Goal: Navigation & Orientation: Find specific page/section

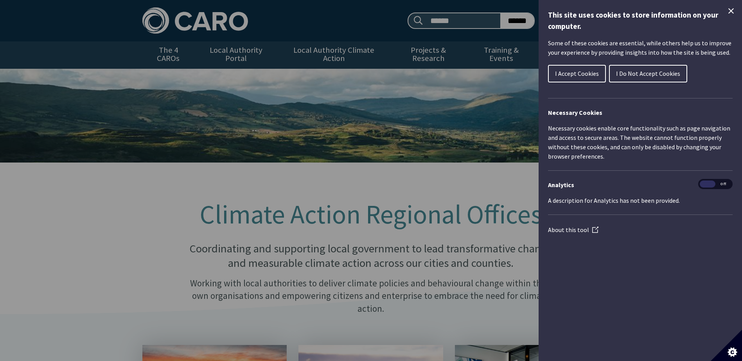
click at [585, 72] on span "I Accept Cookies" at bounding box center [577, 74] width 44 height 8
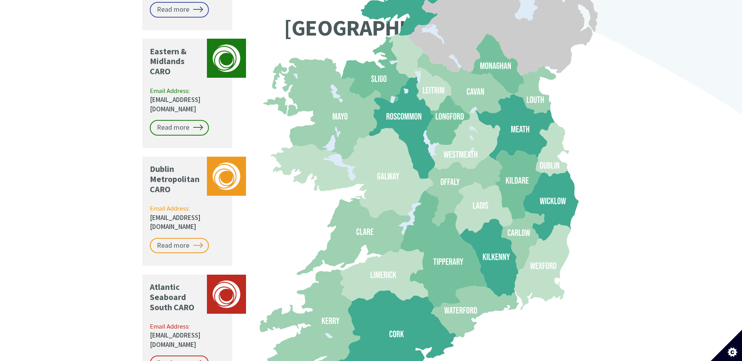
scroll to position [743, 0]
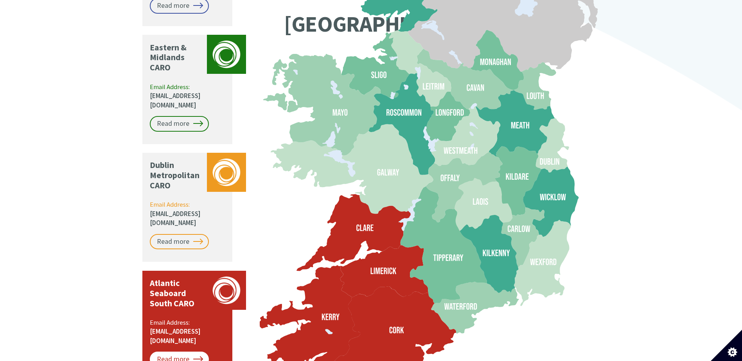
click at [177, 352] on link "Read more" at bounding box center [179, 360] width 59 height 16
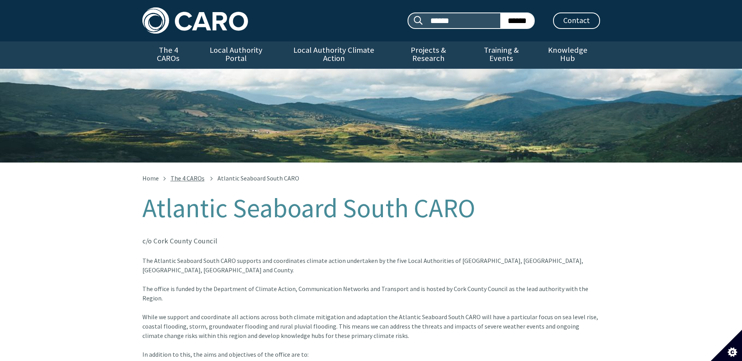
click at [185, 174] on link "The 4 CAROs" at bounding box center [188, 178] width 34 height 8
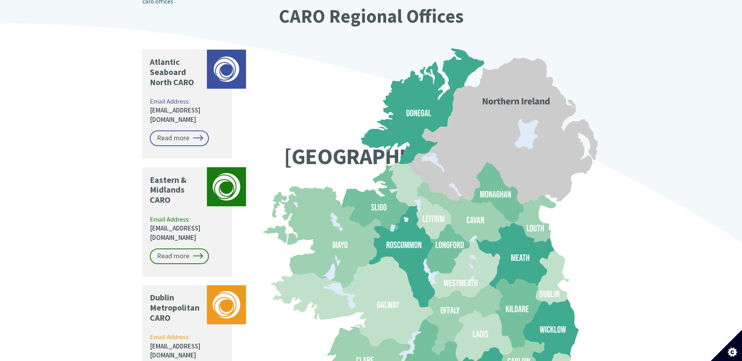
scroll to position [626, 0]
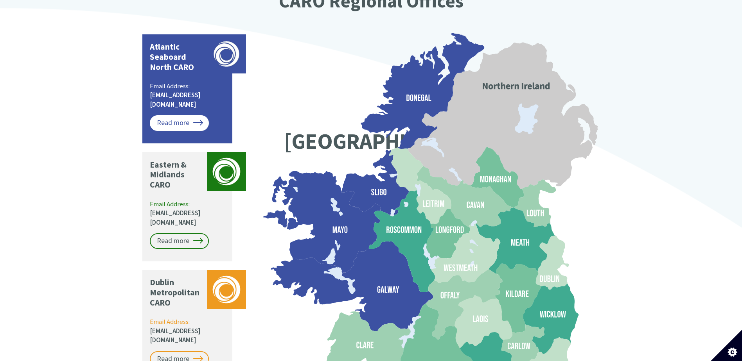
click at [178, 115] on link "Read more" at bounding box center [179, 123] width 59 height 16
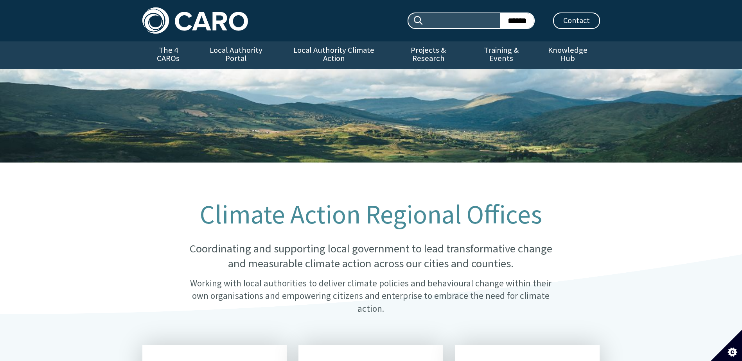
scroll to position [626, 0]
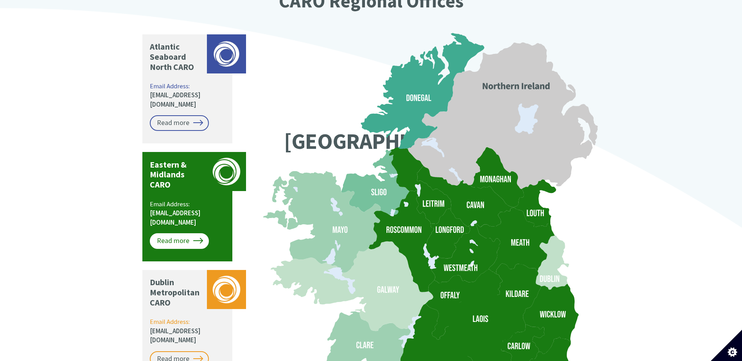
click at [178, 234] on link "Read more" at bounding box center [179, 242] width 59 height 16
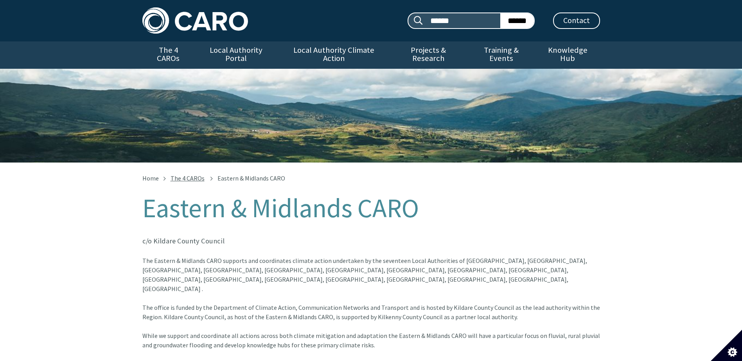
click at [185, 174] on link "The 4 CAROs" at bounding box center [188, 178] width 34 height 8
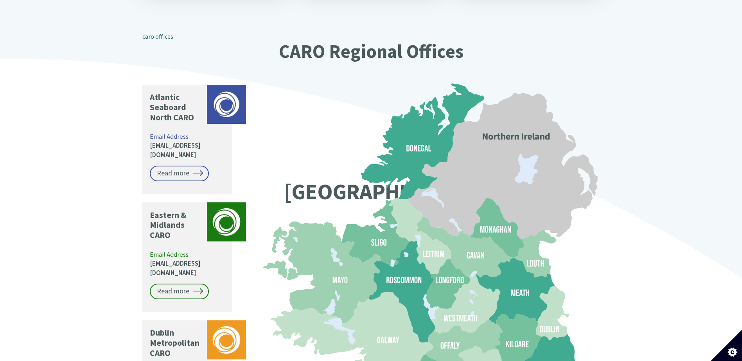
scroll to position [704, 0]
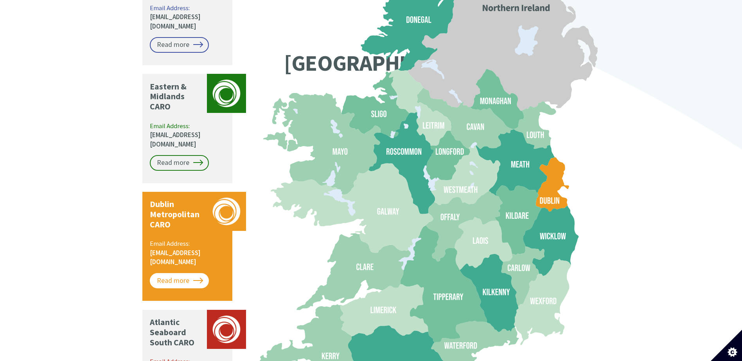
click at [187, 273] on link "Read more" at bounding box center [179, 281] width 59 height 16
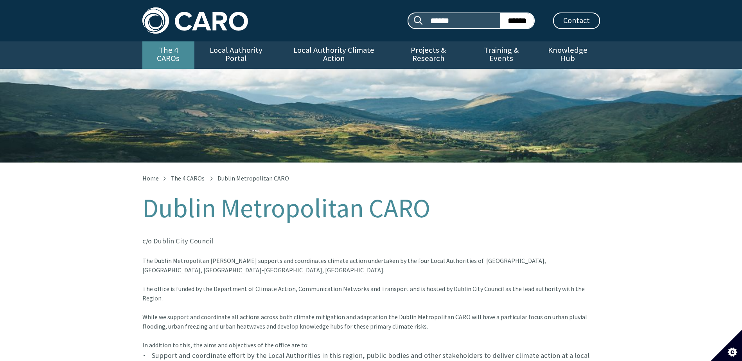
click at [170, 47] on link "The 4 CAROs" at bounding box center [168, 54] width 52 height 27
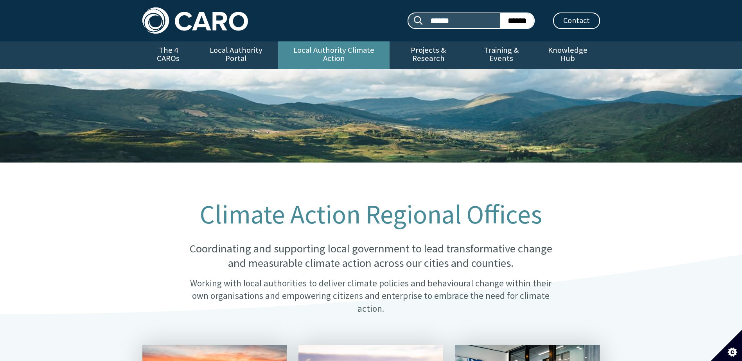
click at [345, 50] on link "Local Authority Climate Action" at bounding box center [333, 54] width 111 height 27
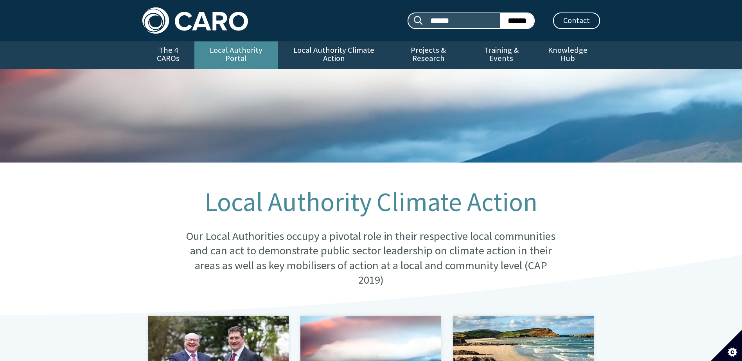
click at [266, 49] on link "Local Authority Portal" at bounding box center [236, 54] width 84 height 27
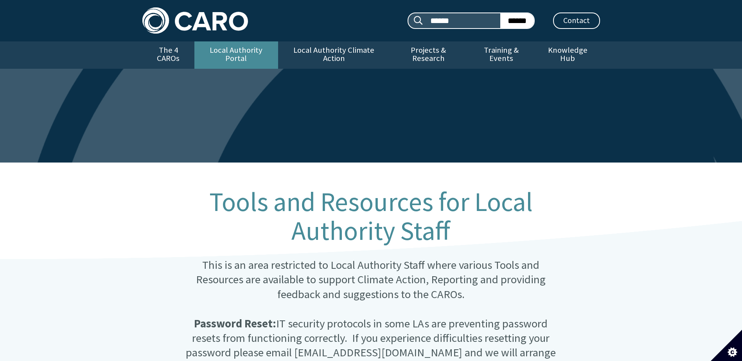
click at [233, 42] on link "Local Authority Portal" at bounding box center [236, 54] width 84 height 27
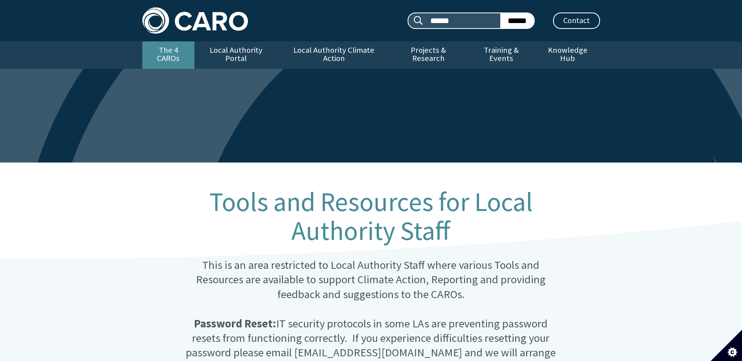
click at [178, 50] on link "The 4 CAROs" at bounding box center [168, 54] width 52 height 27
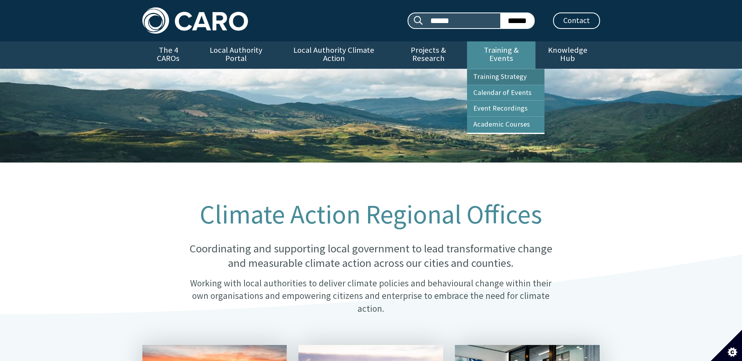
click at [507, 69] on link "Training Strategy" at bounding box center [505, 77] width 77 height 16
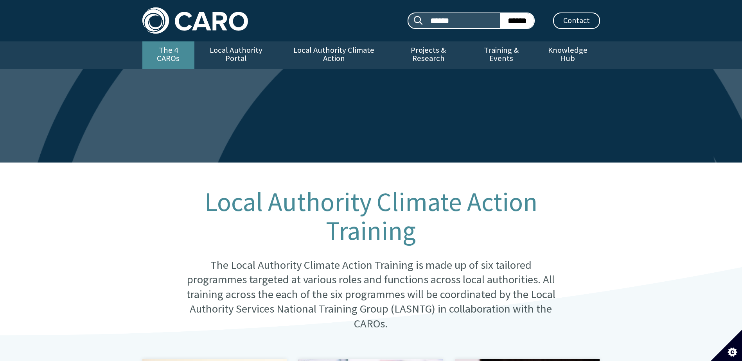
click at [179, 53] on link "The 4 CAROs" at bounding box center [168, 54] width 52 height 27
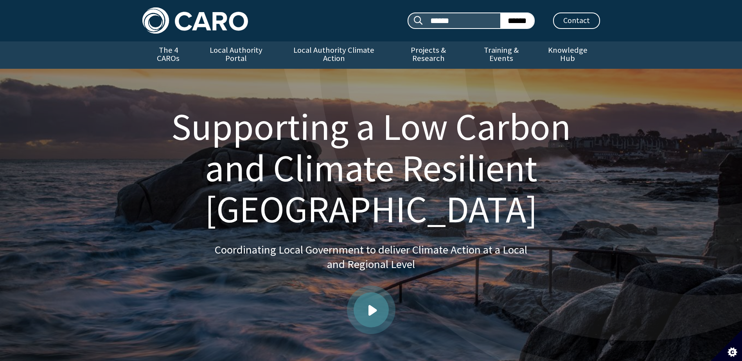
scroll to position [117, 0]
